Goal: Use online tool/utility: Utilize a website feature to perform a specific function

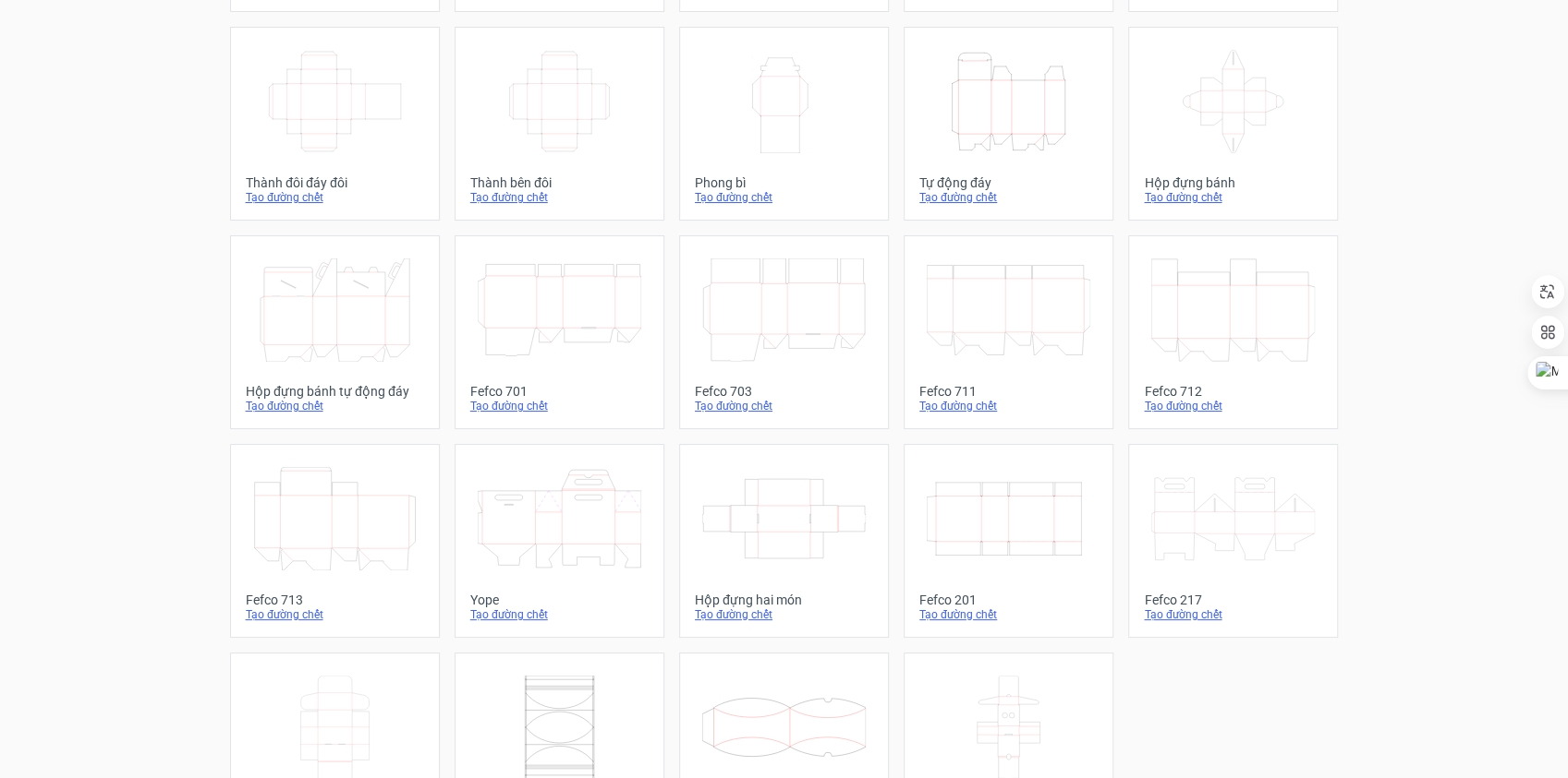
scroll to position [388, 0]
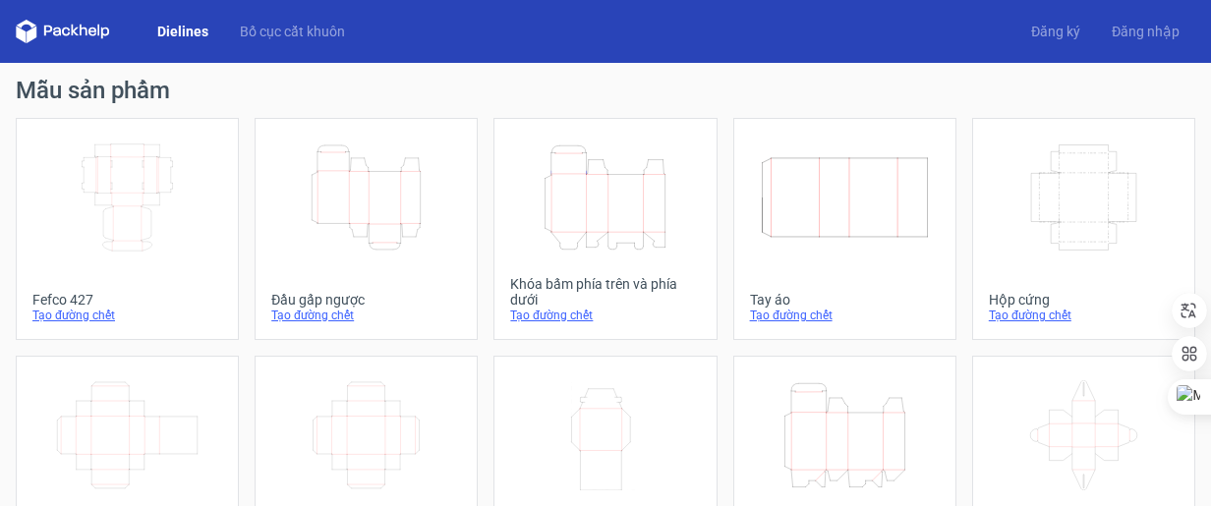
click at [404, 203] on icon "Height Depth Width" at bounding box center [366, 197] width 174 height 110
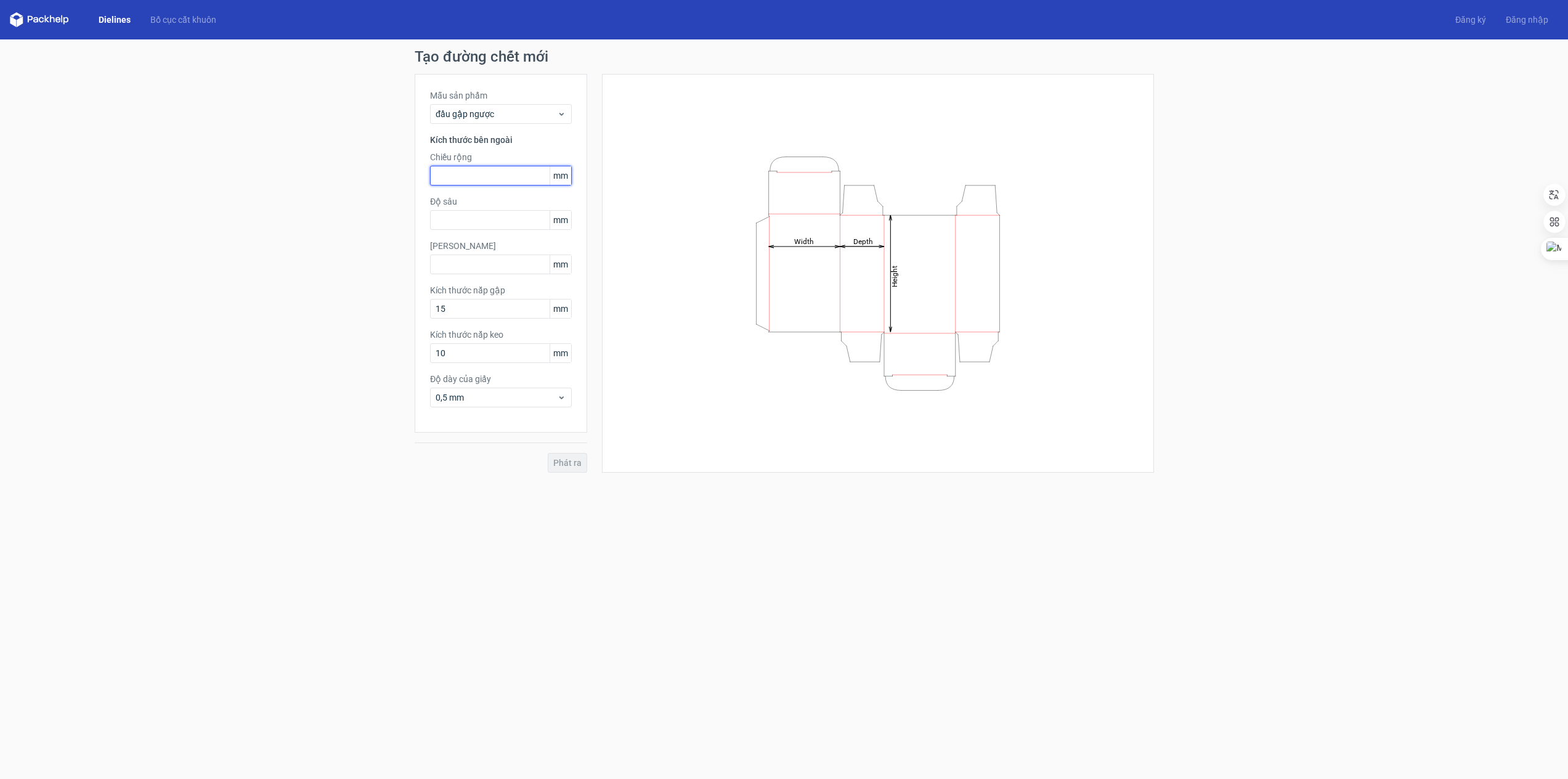
click at [463, 180] on input "text" at bounding box center [501, 175] width 142 height 19
click at [767, 326] on form "Tạo đường chết mới Mẫu sản phẩm đầu gập ngược Kích thước bên ngoài Chiều rộng m…" at bounding box center [784, 409] width 1568 height 739
click at [520, 170] on input "text" at bounding box center [501, 175] width 142 height 19
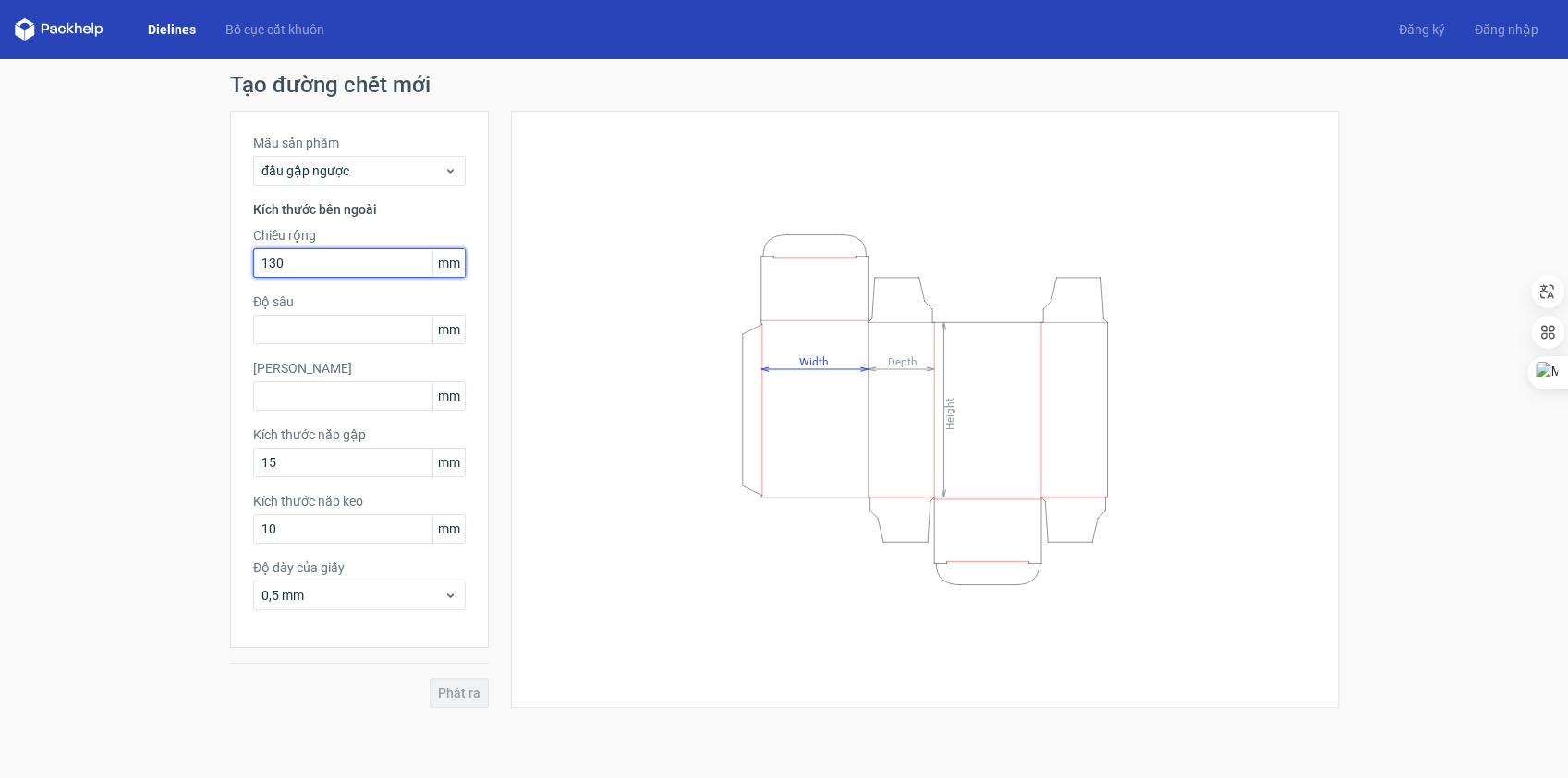
type input "130"
type input "100"
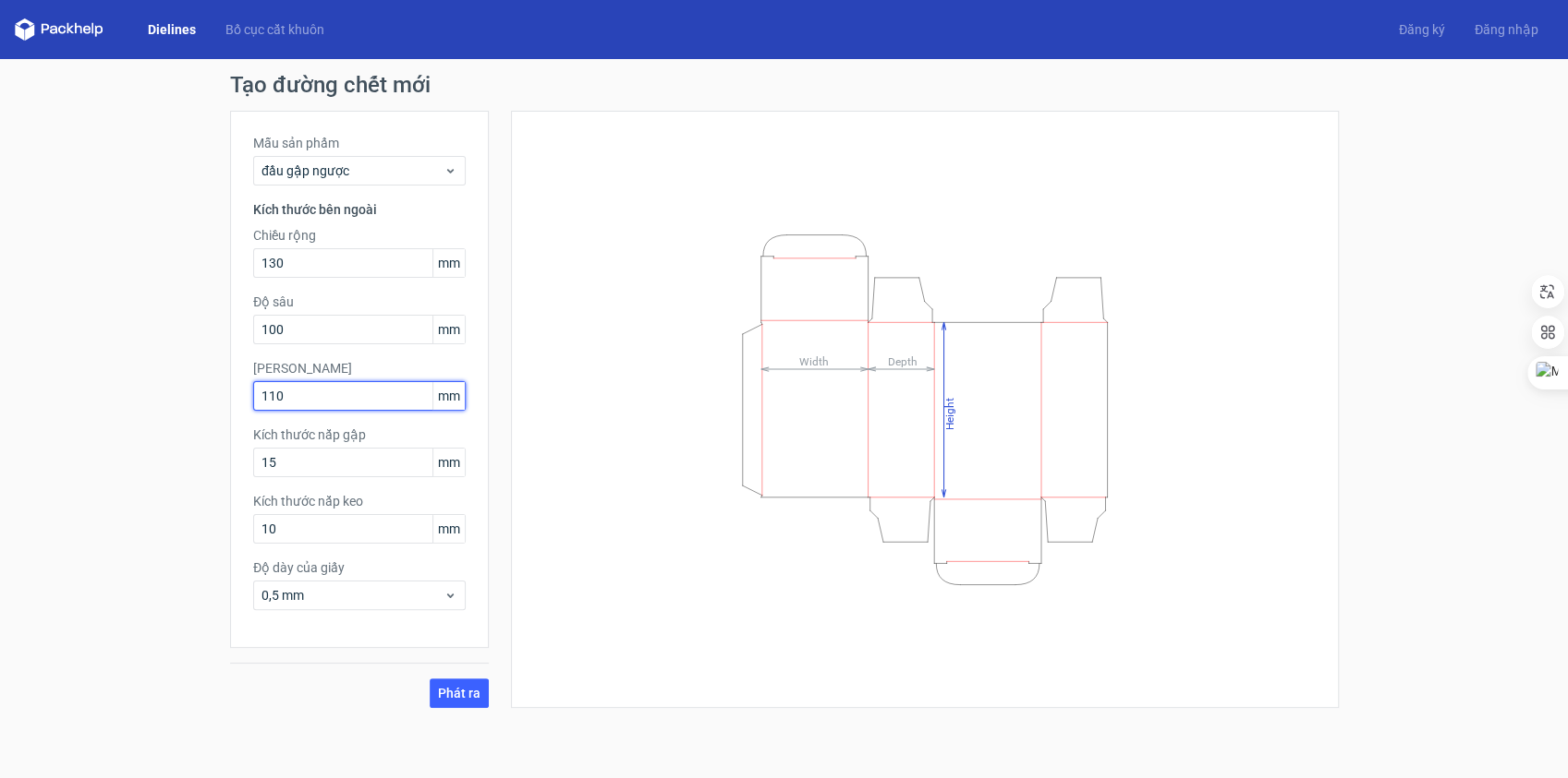
type input "110"
click at [430, 489] on button "Phát ra" at bounding box center [459, 692] width 59 height 29
click at [314, 461] on input "15" at bounding box center [359, 462] width 212 height 29
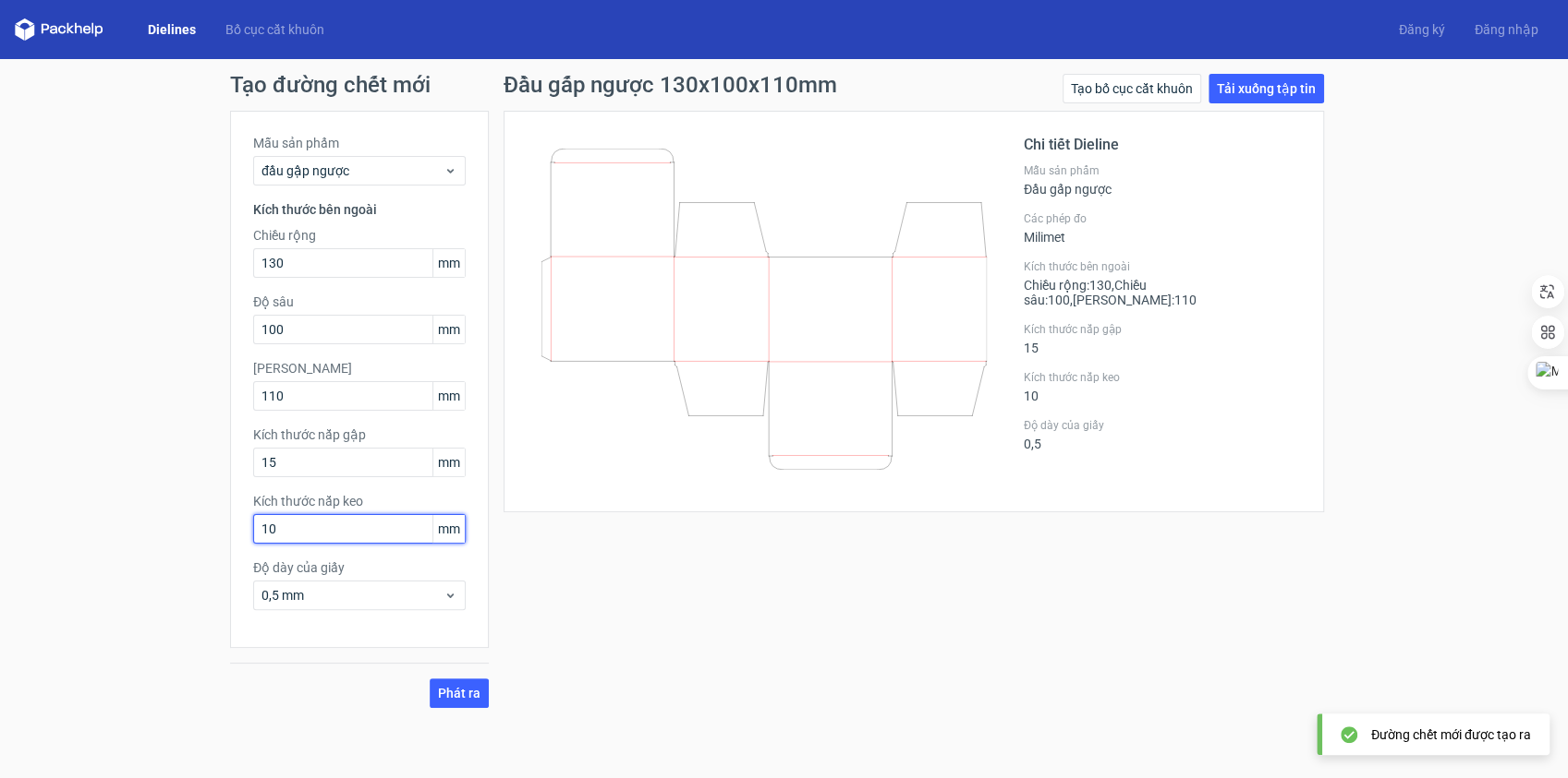
click at [294, 489] on input "10" at bounding box center [359, 528] width 212 height 29
type input "13"
click at [462, 489] on font "Phát ra" at bounding box center [459, 693] width 42 height 15
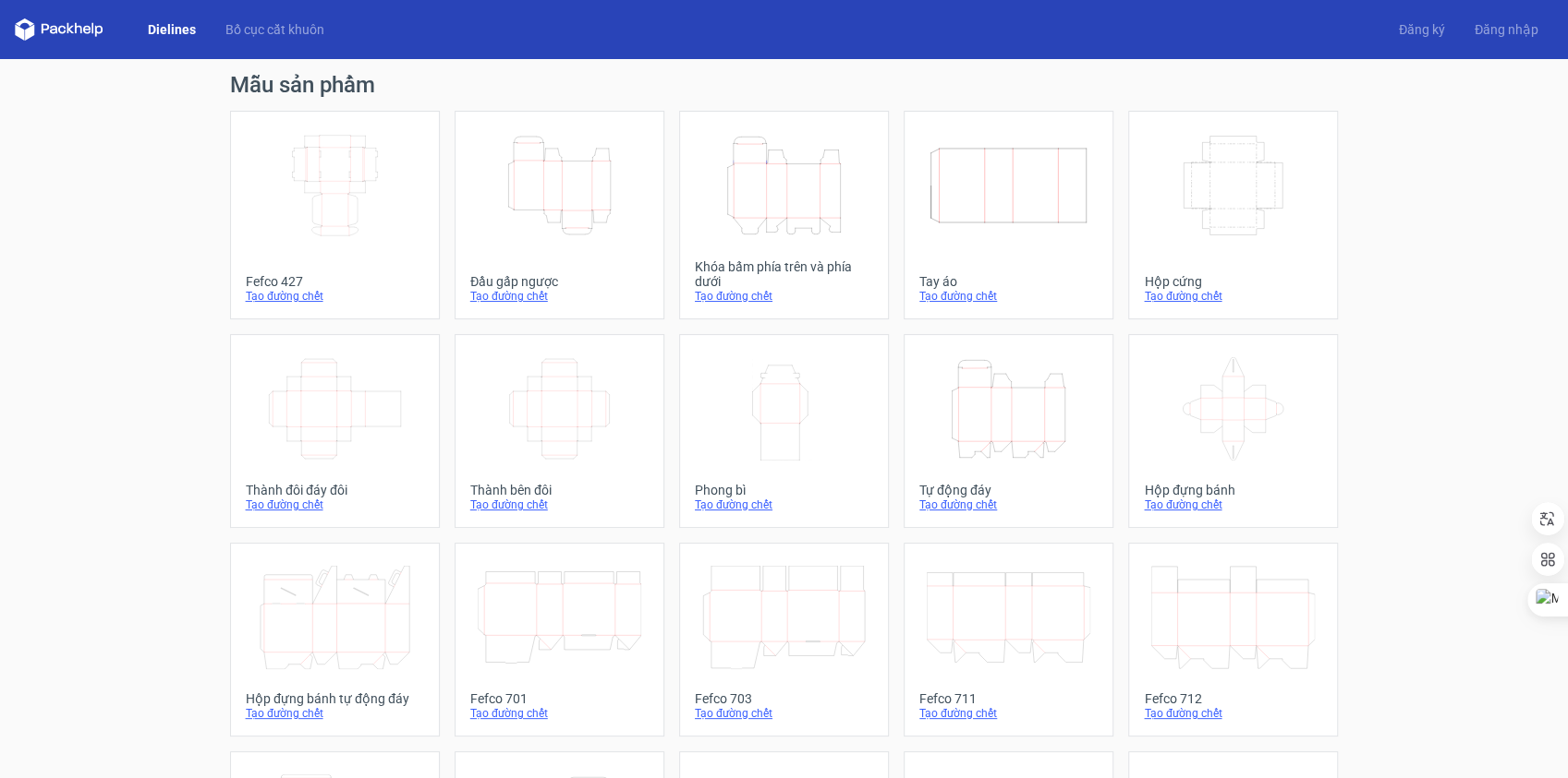
click at [543, 158] on icon "Height Depth Width" at bounding box center [559, 185] width 164 height 103
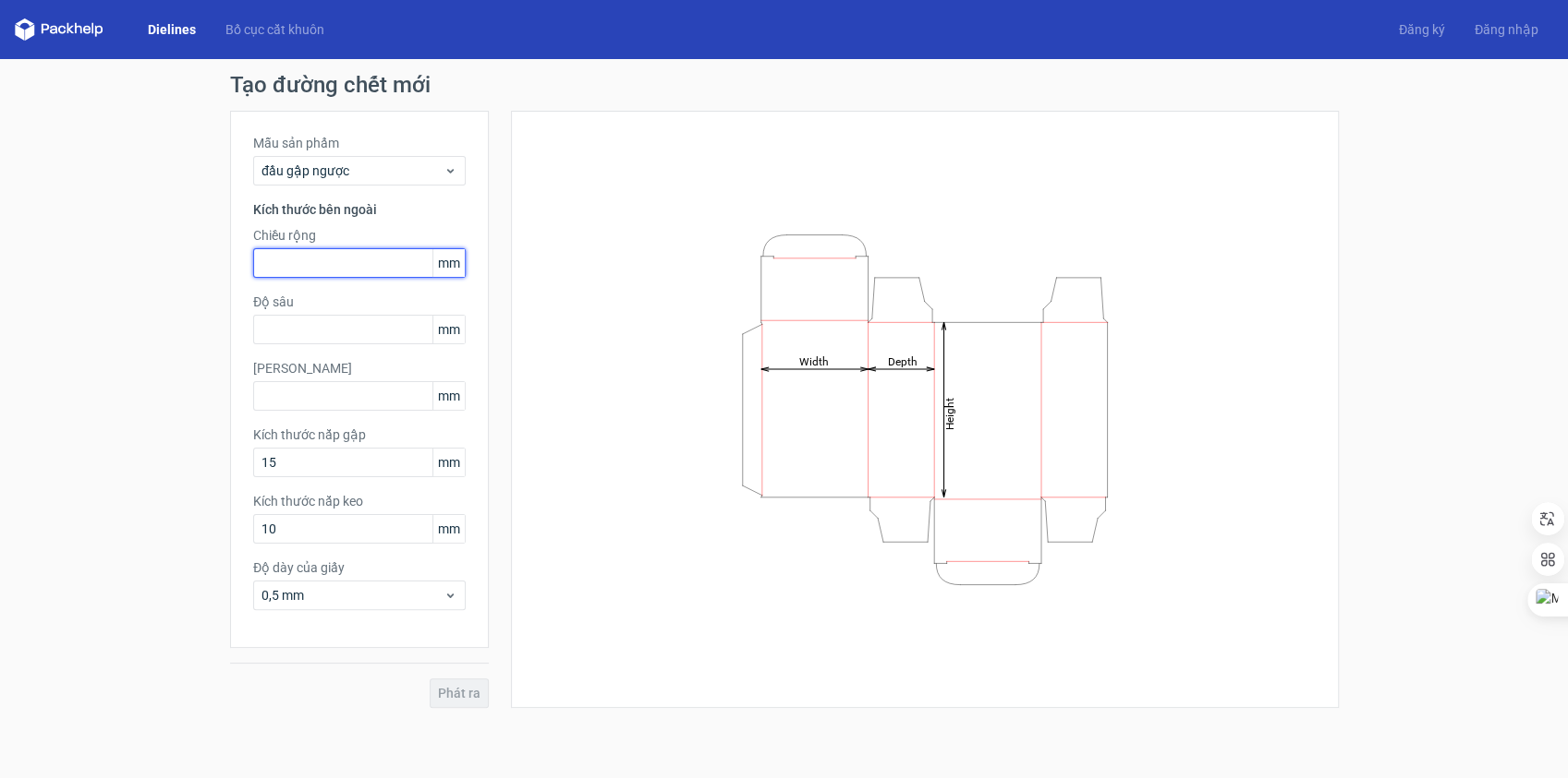
click at [348, 260] on input "text" at bounding box center [359, 262] width 212 height 29
type input "100"
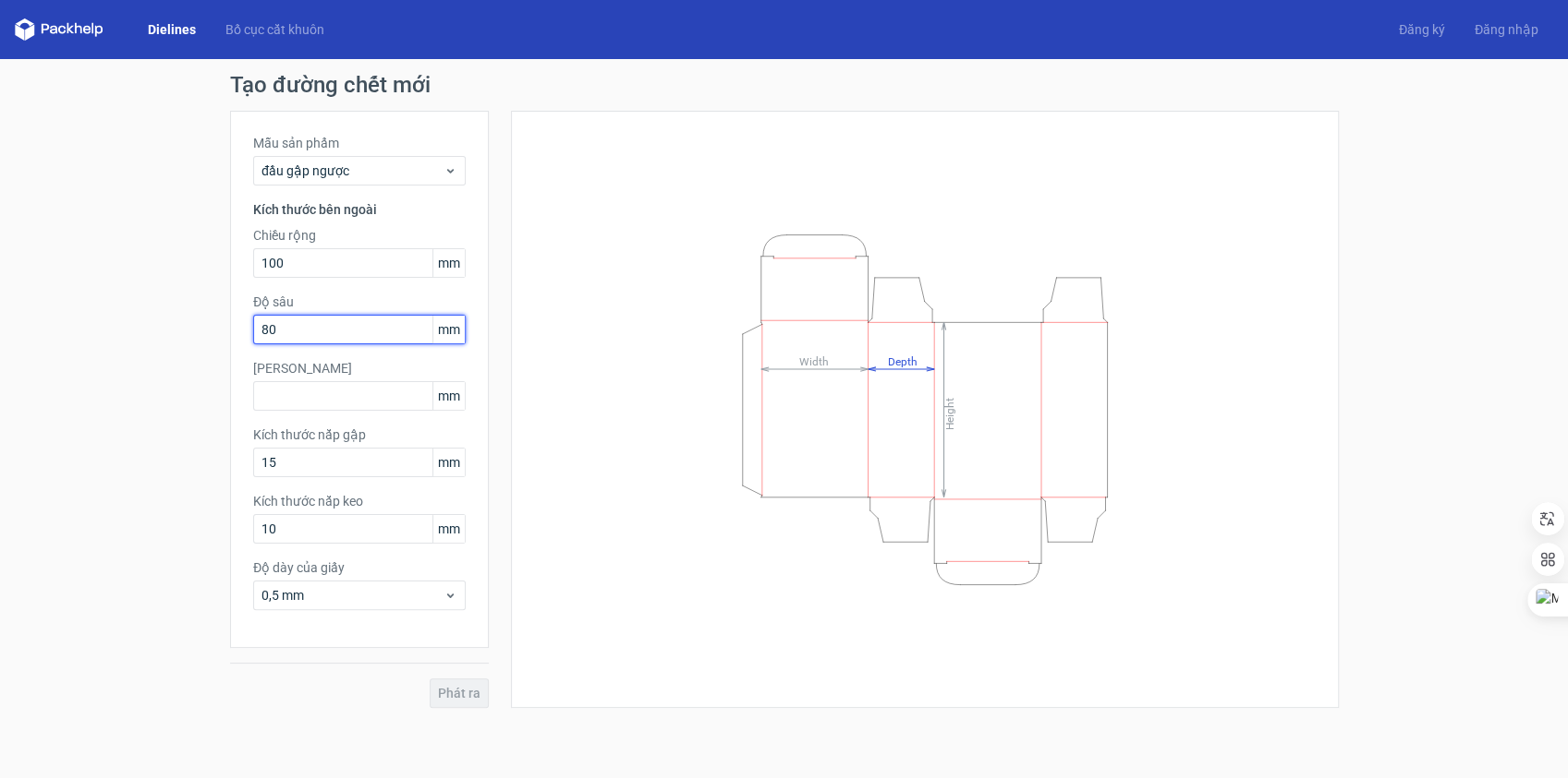
type input "80"
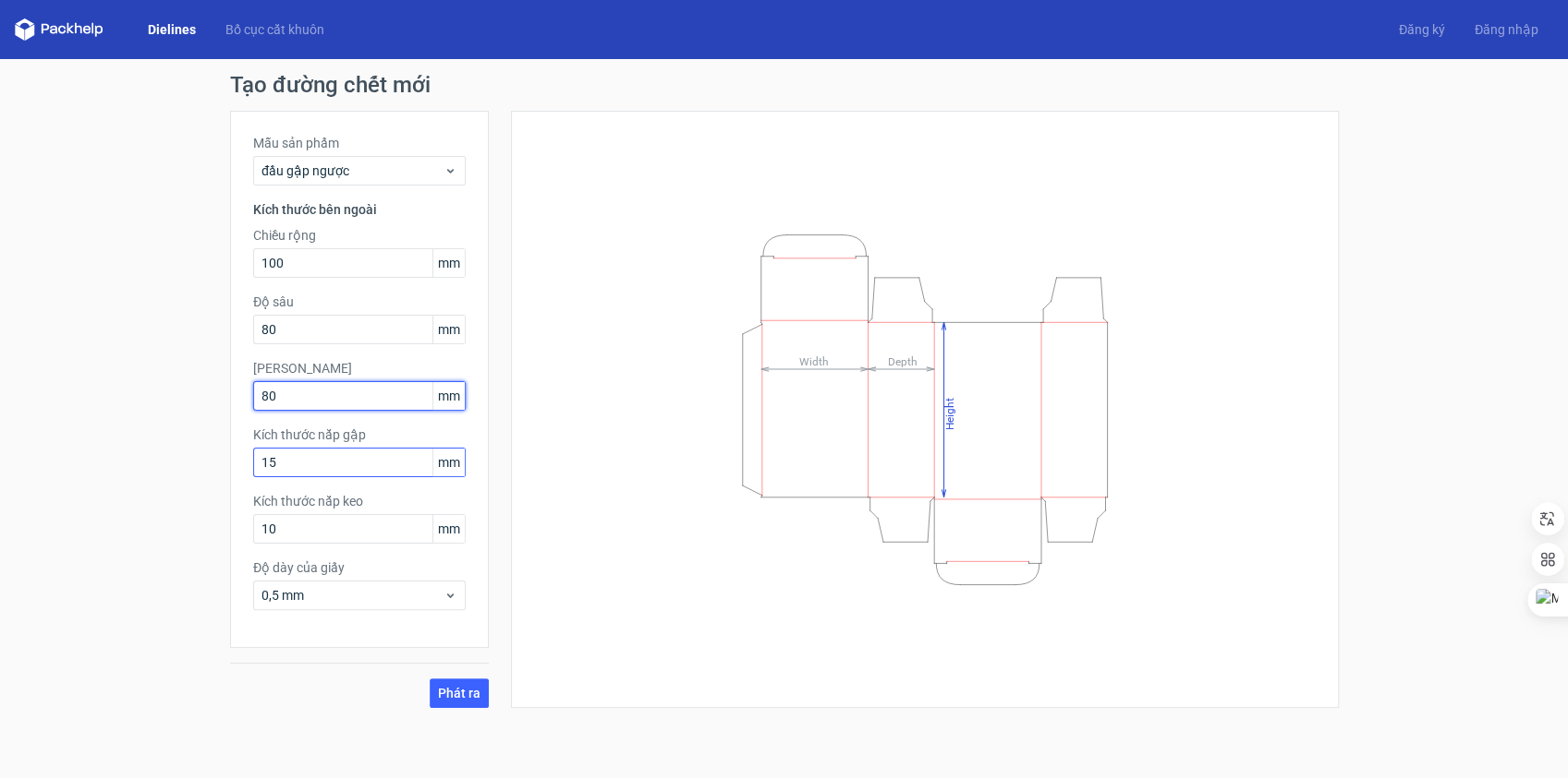
type input "80"
click at [285, 463] on input "15" at bounding box center [359, 462] width 212 height 29
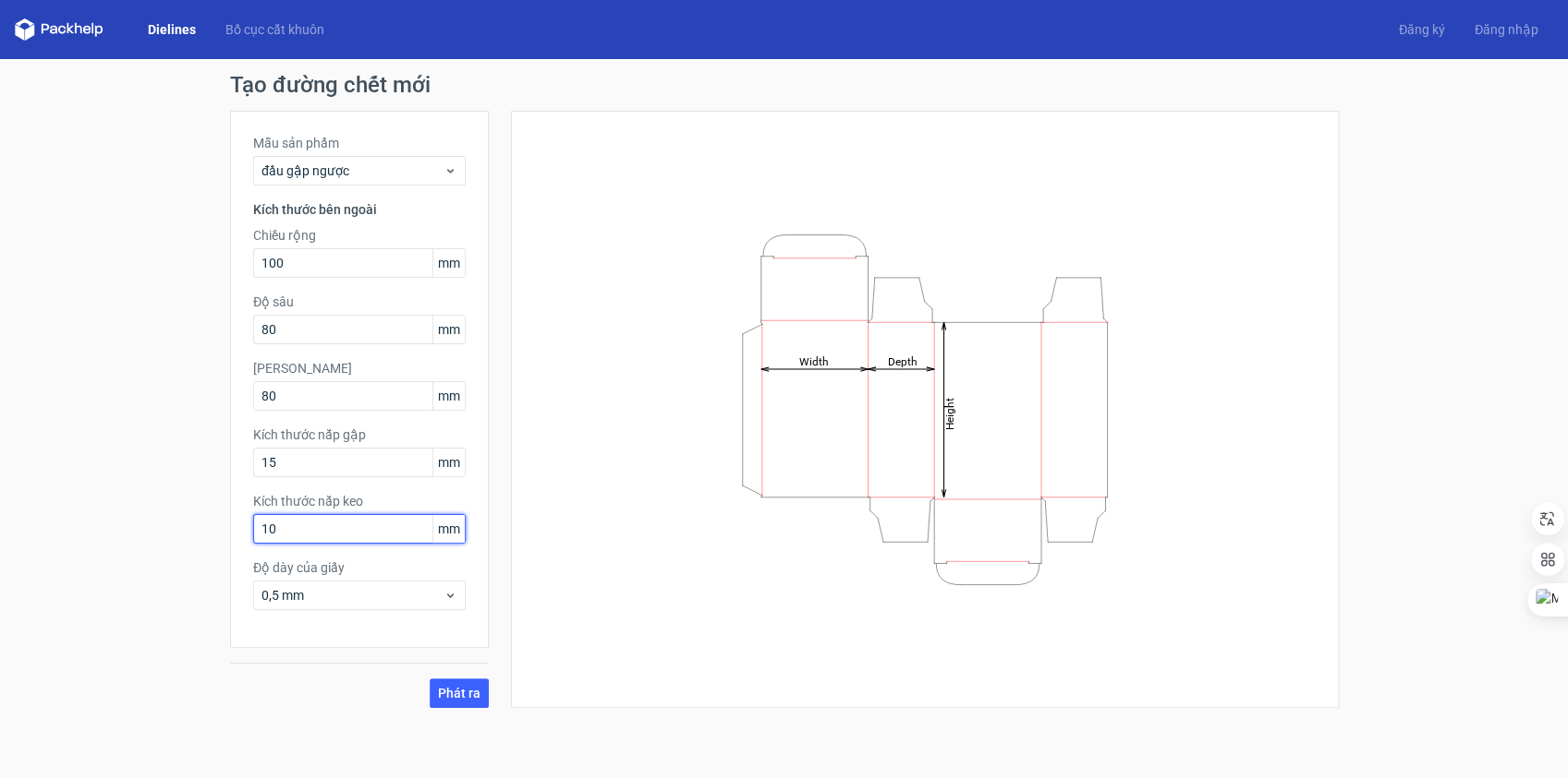
click at [320, 525] on input "10" at bounding box center [359, 528] width 212 height 29
type input "13"
click at [472, 697] on font "Phát ra" at bounding box center [459, 693] width 42 height 15
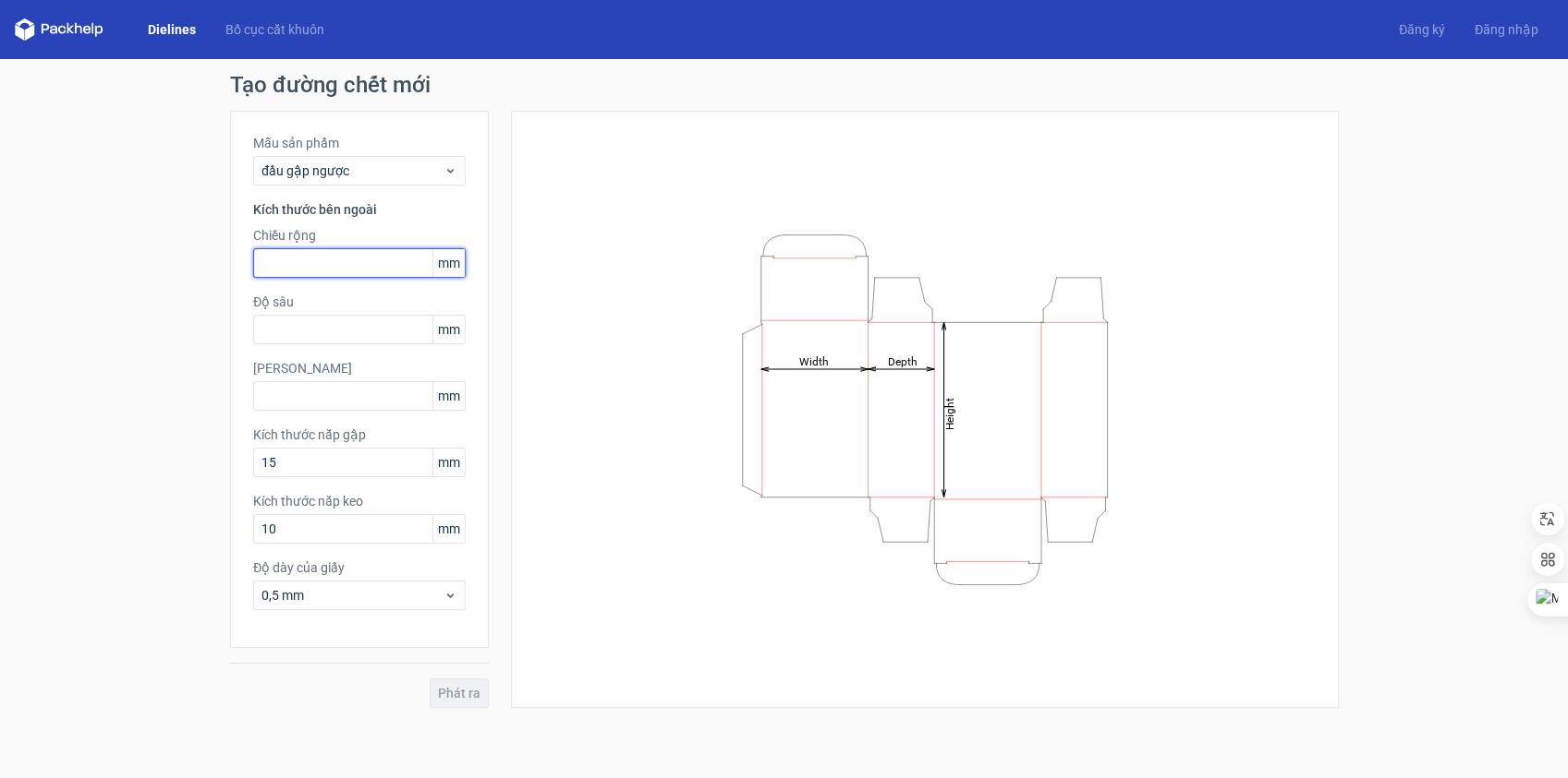
click at [346, 256] on input "text" at bounding box center [359, 262] width 212 height 29
type input "200"
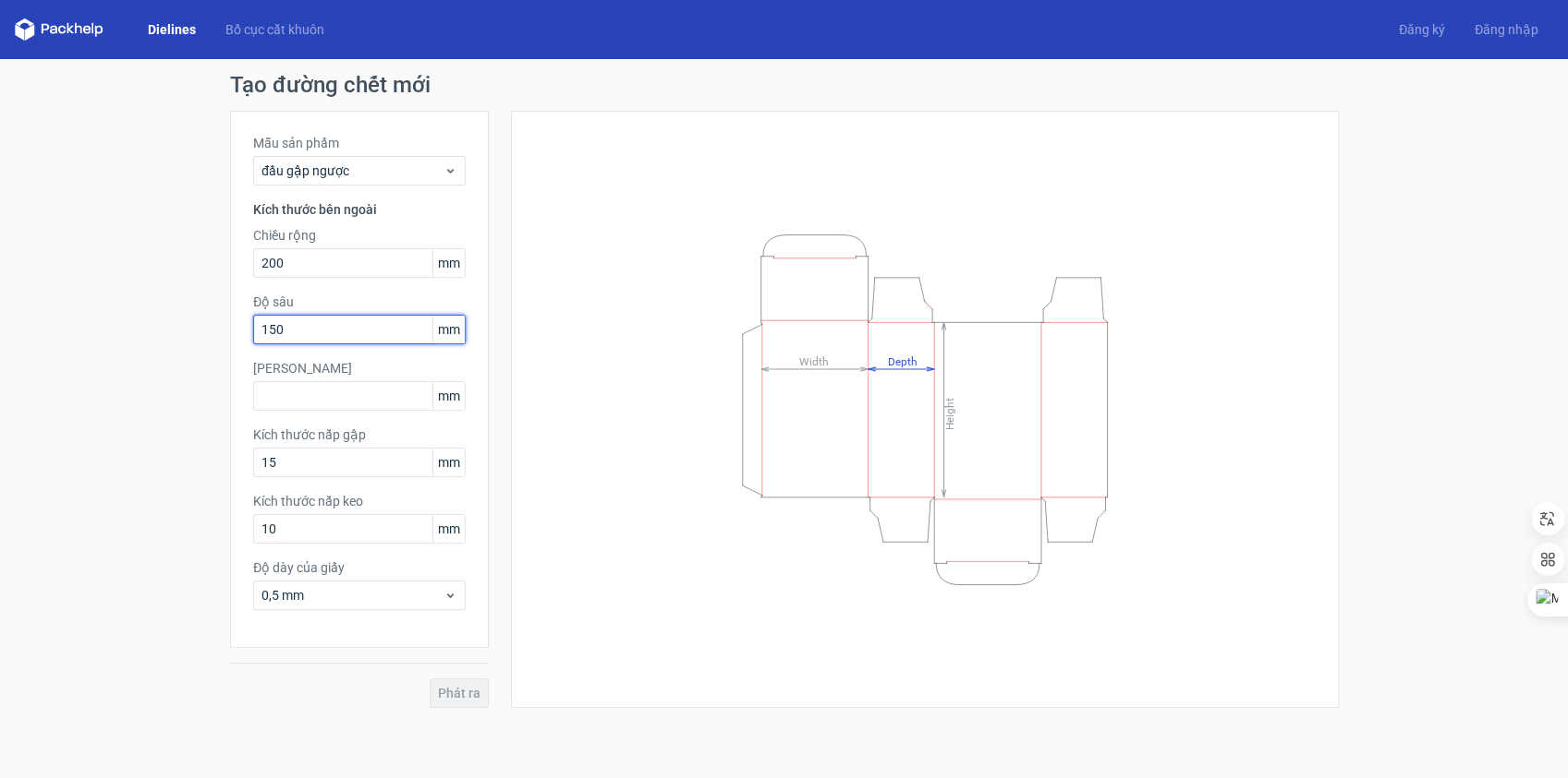
type input "150"
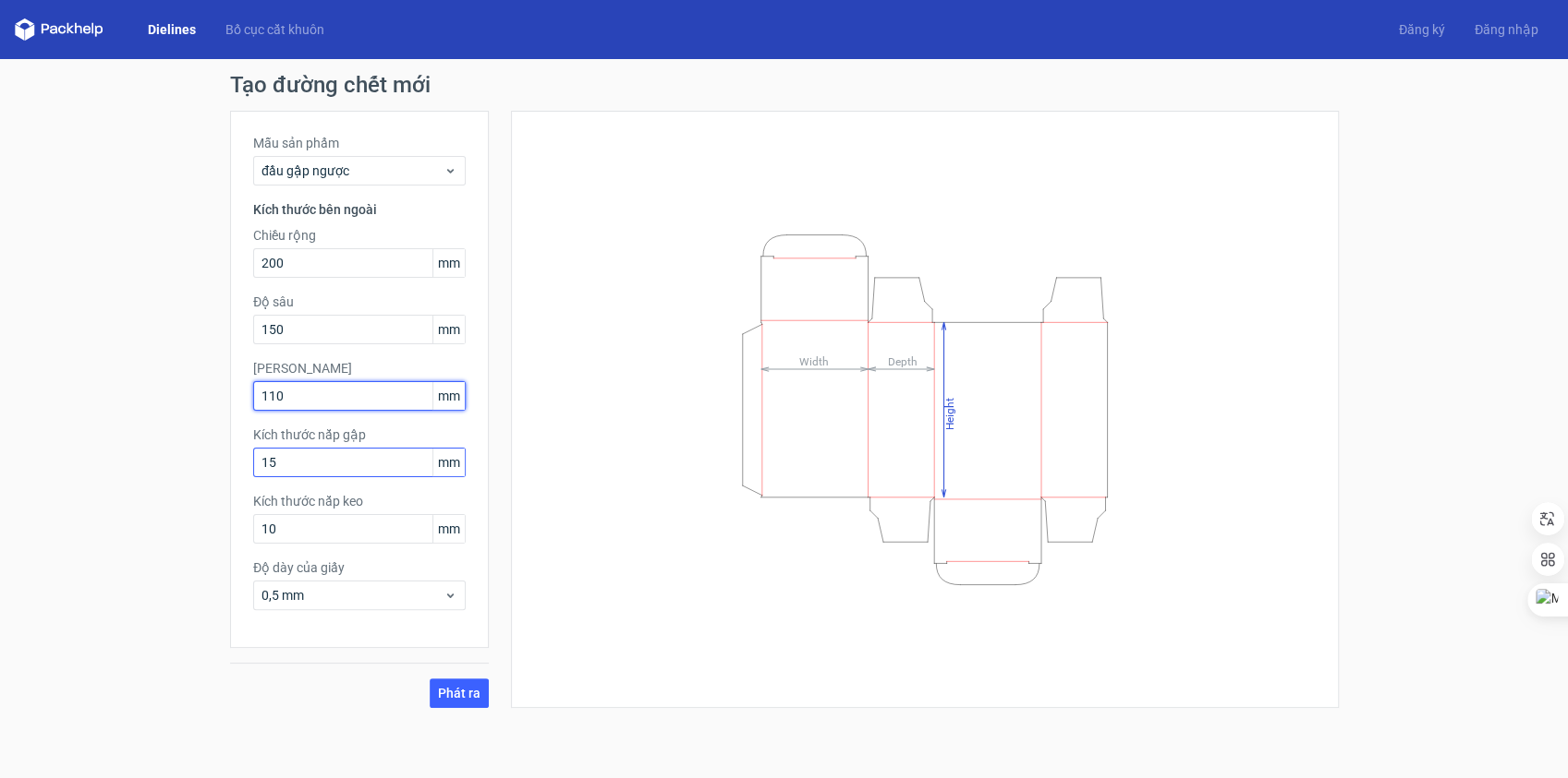
type input "110"
click at [299, 459] on input "15" at bounding box center [359, 462] width 212 height 29
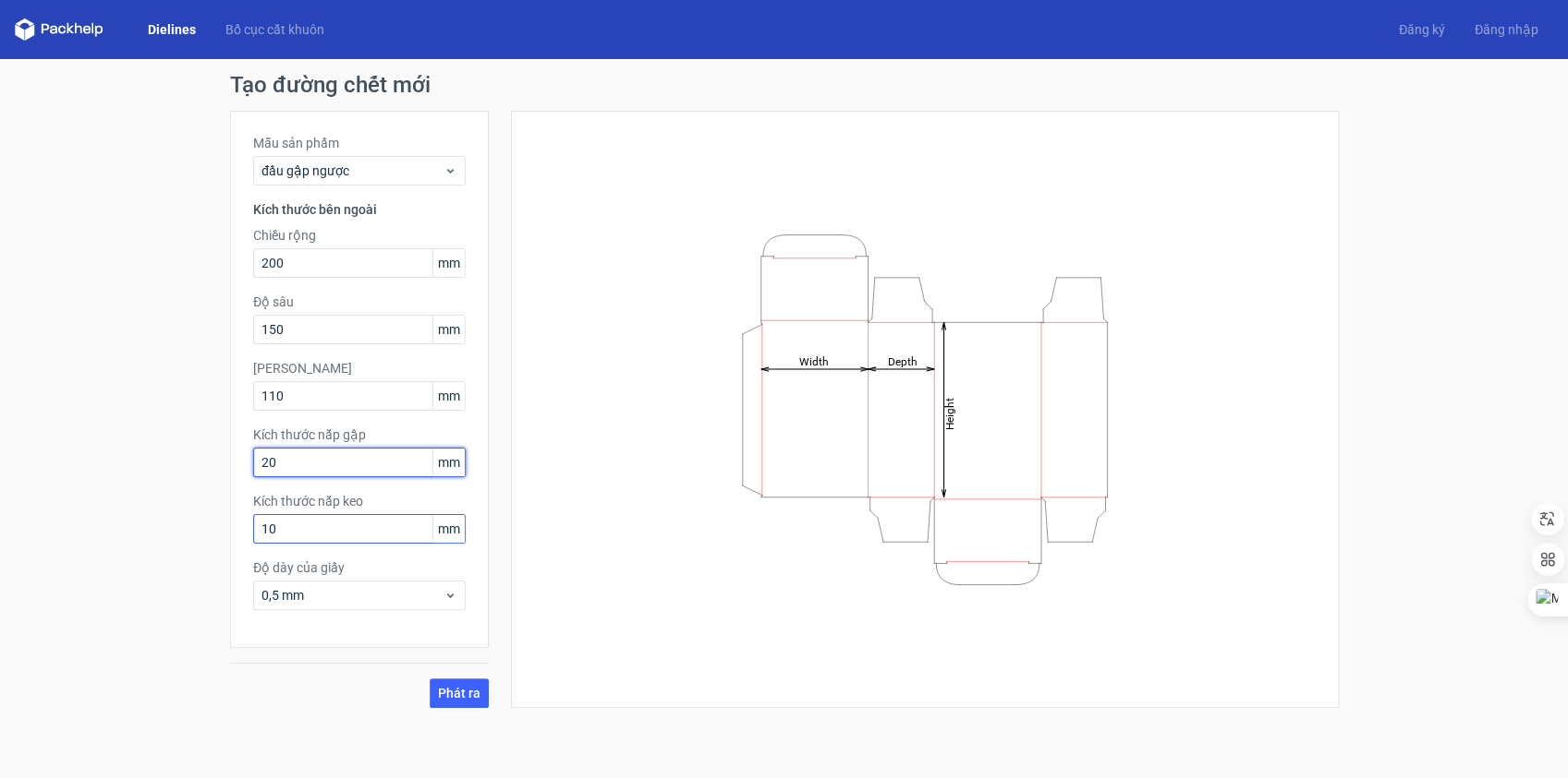
type input "20"
click at [305, 530] on input "10" at bounding box center [359, 528] width 212 height 29
type input "13"
click at [465, 698] on font "Phát ra" at bounding box center [459, 693] width 42 height 15
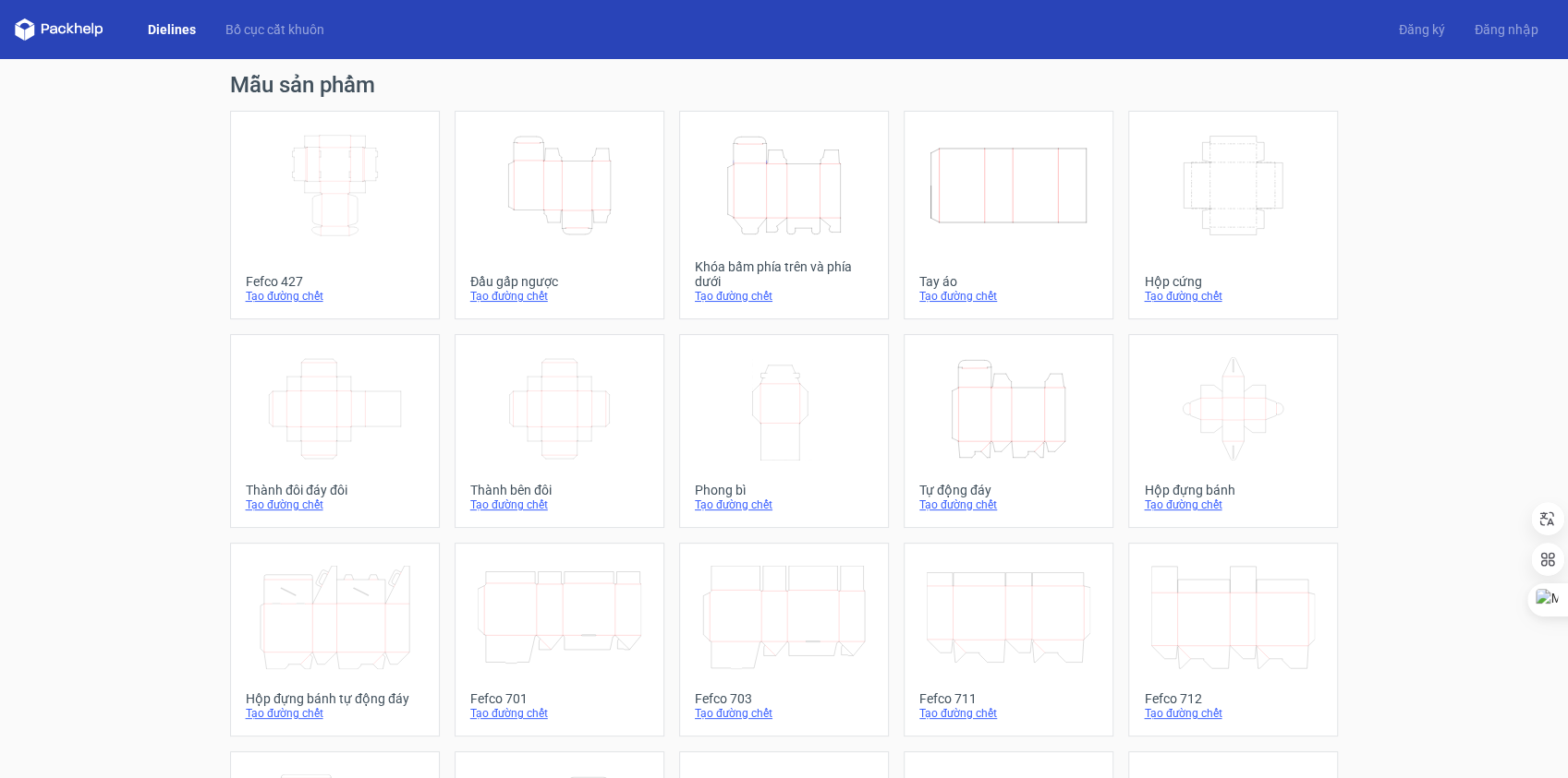
click at [821, 191] on icon "Height Depth Width" at bounding box center [784, 185] width 164 height 103
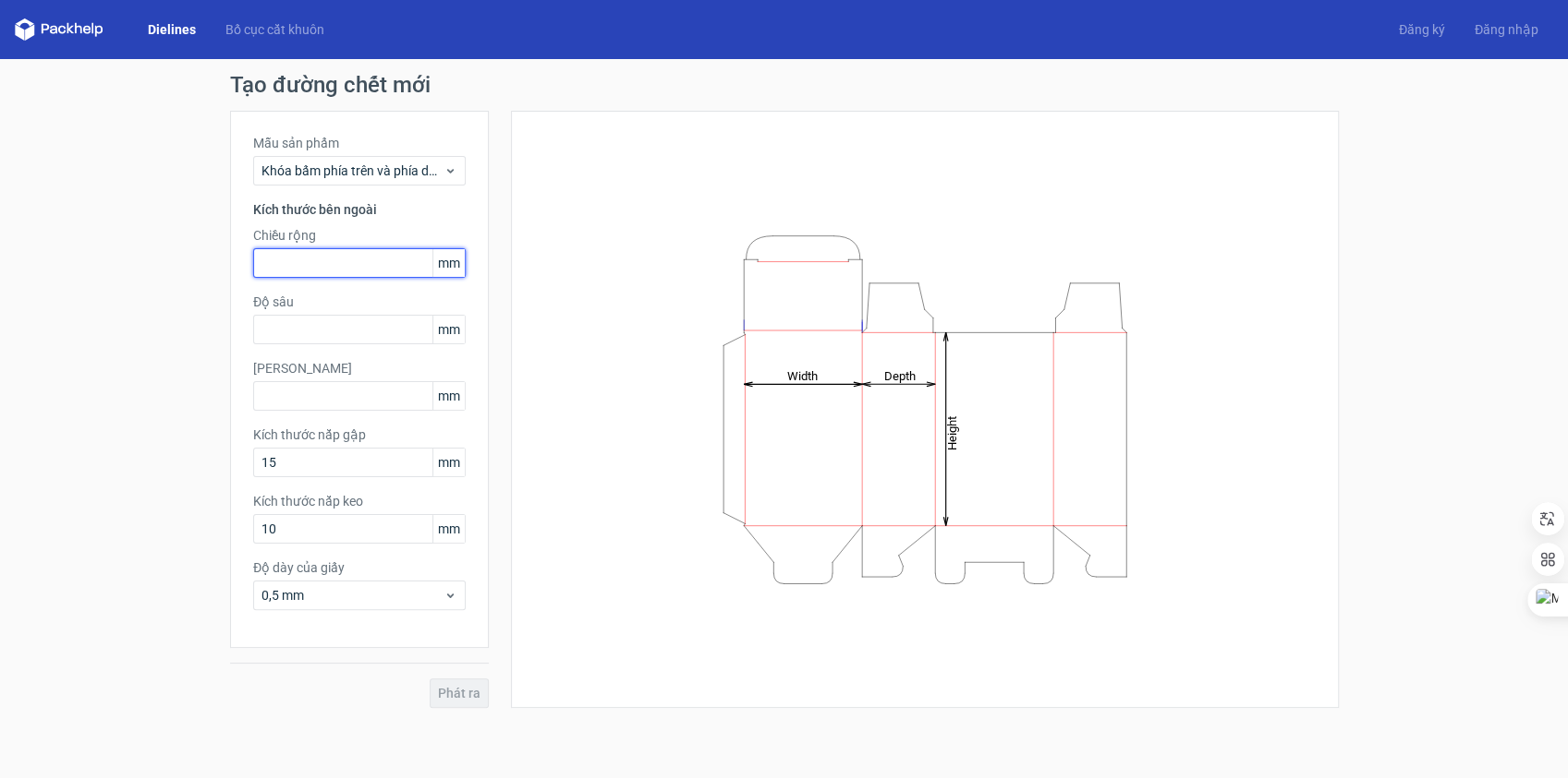
click at [311, 273] on input "text" at bounding box center [359, 262] width 212 height 29
type input "200"
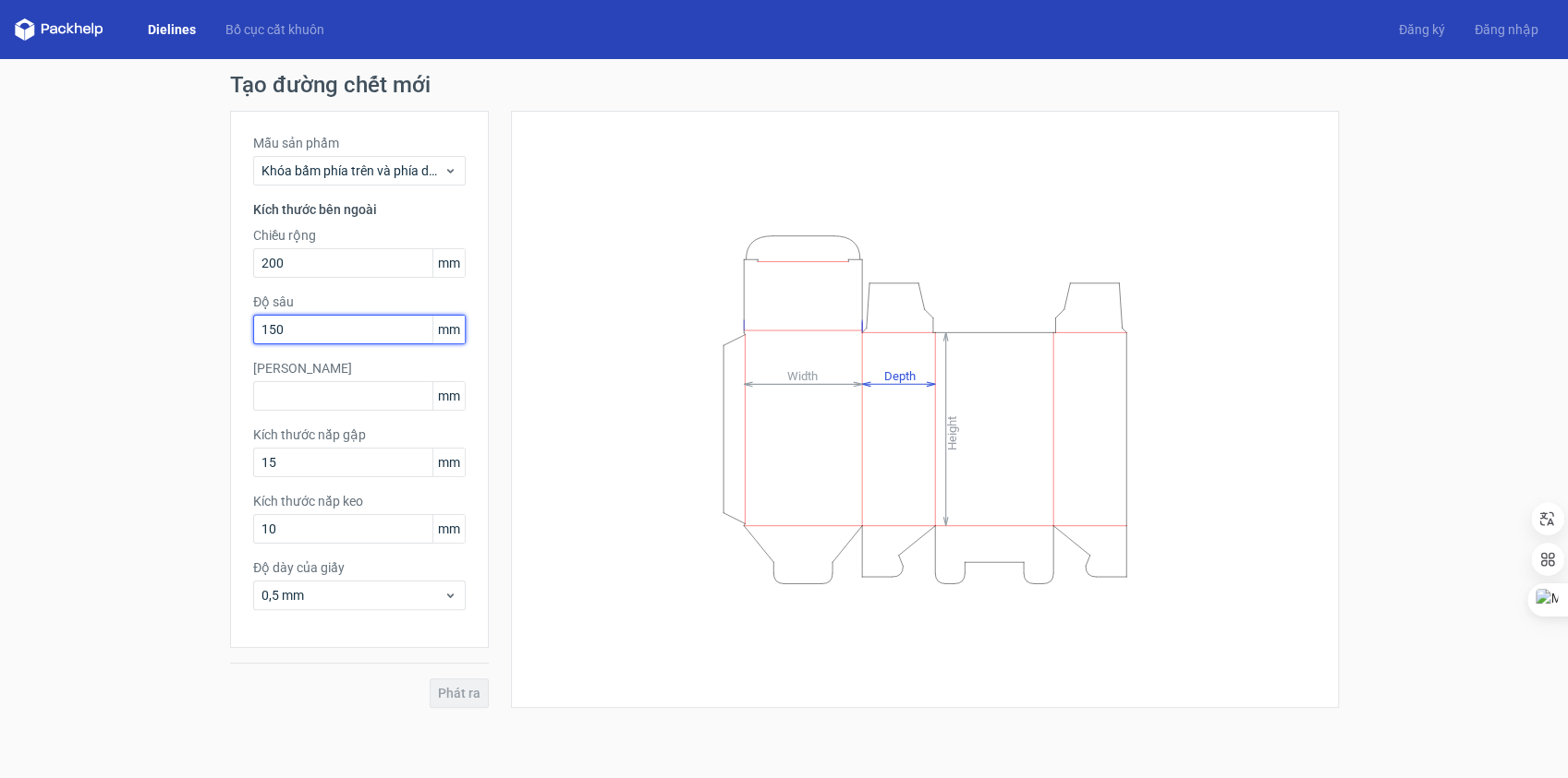
type input "150"
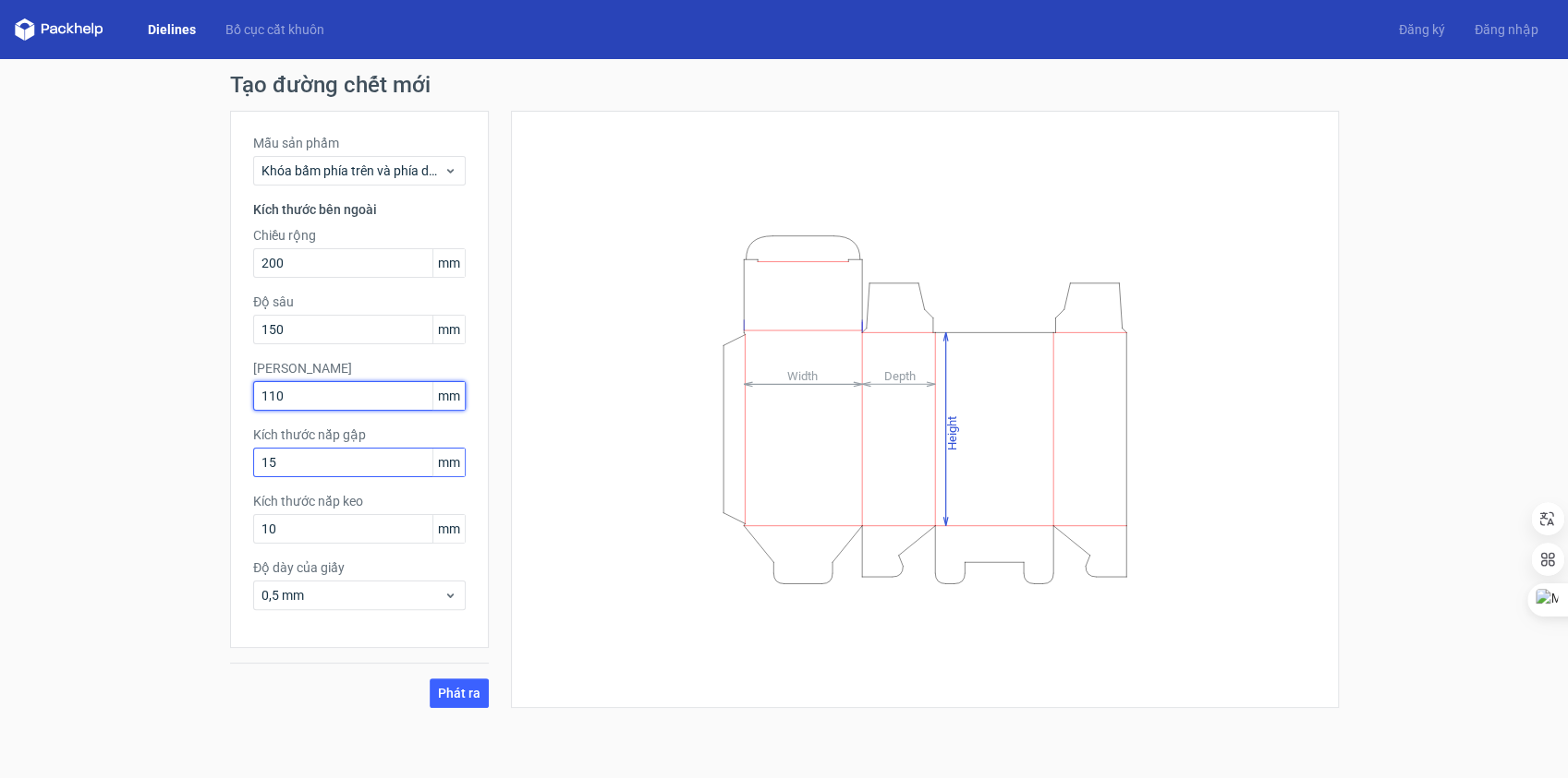
type input "110"
click at [294, 450] on input "15" at bounding box center [359, 462] width 212 height 29
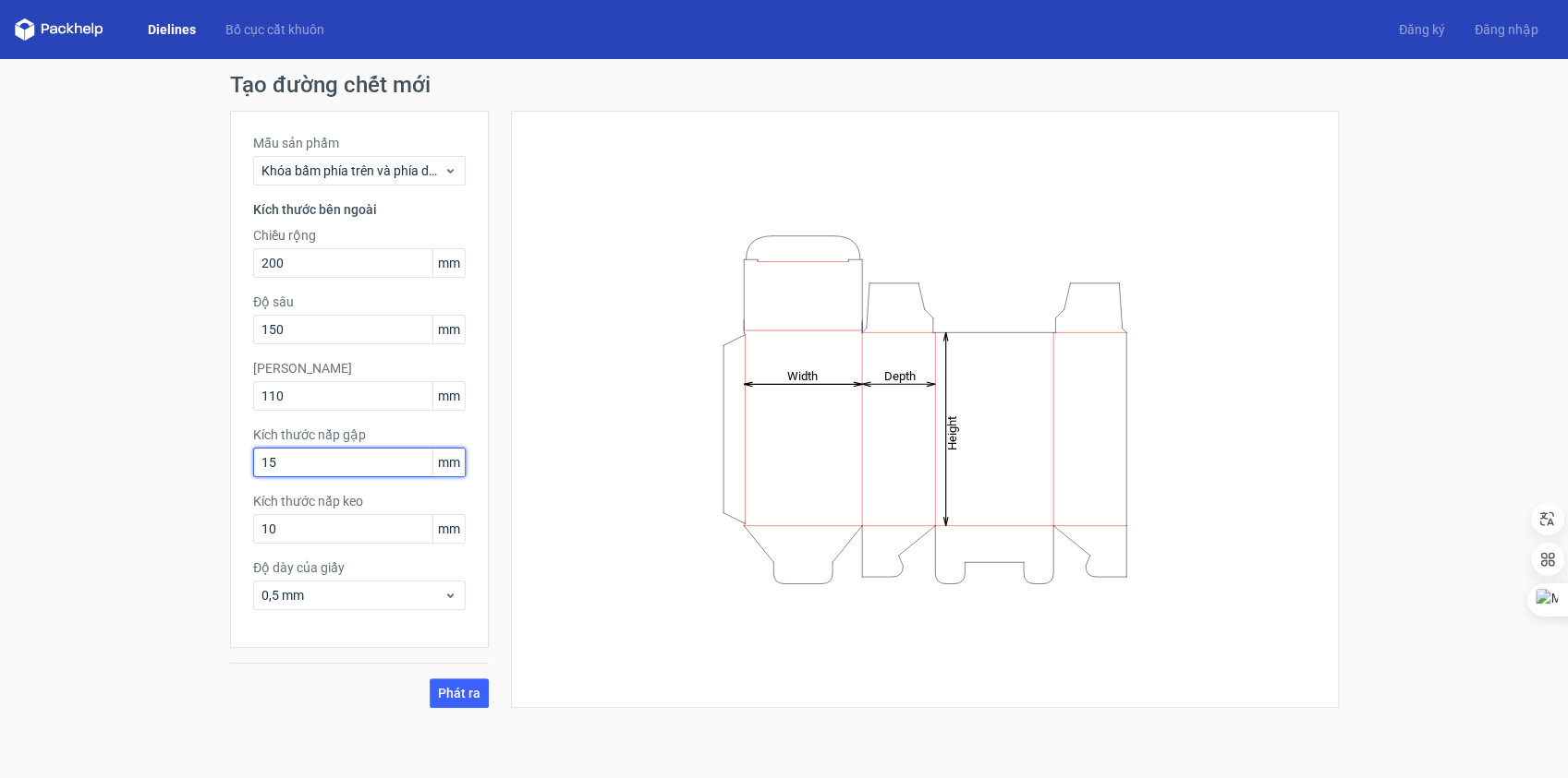
type input "1"
type input "20"
click at [275, 524] on input "10" at bounding box center [359, 528] width 212 height 29
type input "13"
click at [467, 683] on button "Phát ra" at bounding box center [459, 692] width 59 height 29
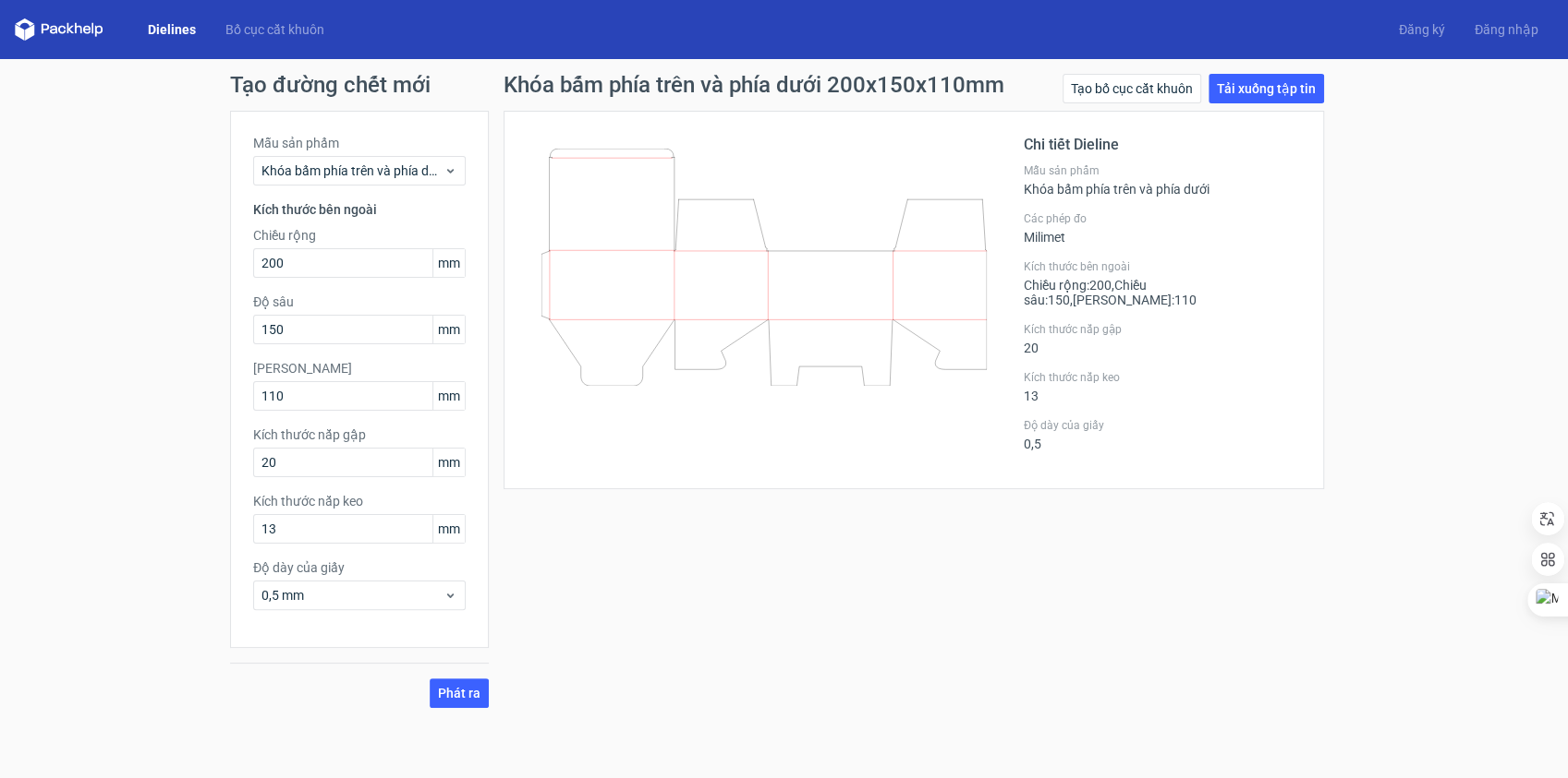
click at [1224, 506] on div "Khóa bấm phía trên và phía dưới 200x150x110mm Tạo bố cục cắt khuôn Tải xuống tậ…" at bounding box center [914, 391] width 850 height 634
